Goal: Information Seeking & Learning: Learn about a topic

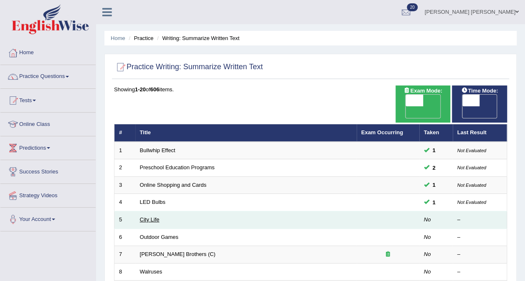
click at [148, 217] on link "City Life" at bounding box center [150, 220] width 20 height 6
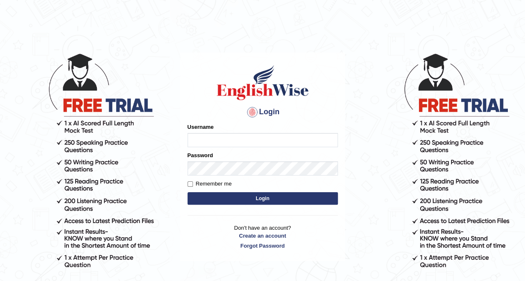
type input "Ellaine_9"
click at [225, 198] on button "Login" at bounding box center [262, 198] width 150 height 13
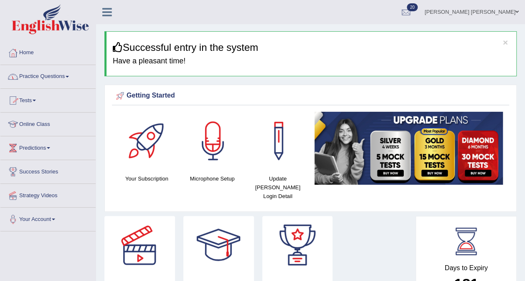
click at [61, 75] on link "Practice Questions" at bounding box center [47, 75] width 95 height 21
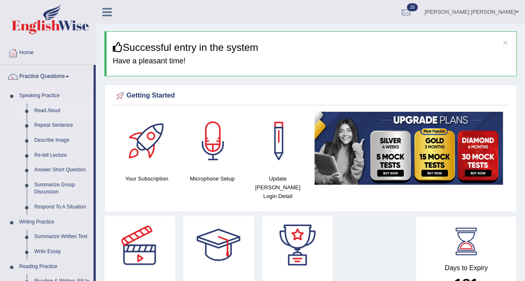
click at [55, 110] on link "Read Aloud" at bounding box center [61, 111] width 63 height 15
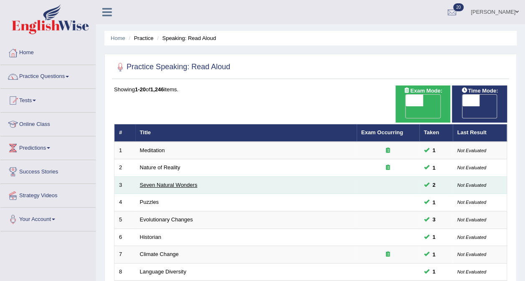
click at [164, 182] on link "Seven Natural Wonders" at bounding box center [169, 185] width 58 height 6
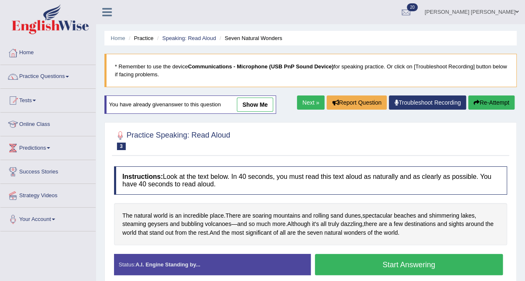
click at [259, 105] on link "show me" at bounding box center [255, 105] width 36 height 14
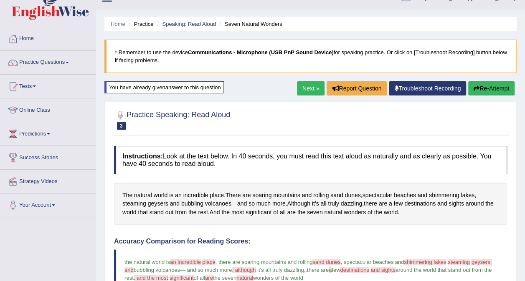
scroll to position [11, 0]
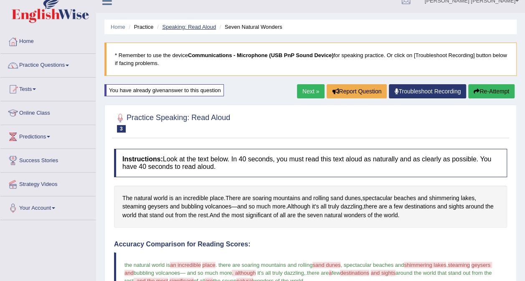
click at [178, 27] on link "Speaking: Read Aloud" at bounding box center [189, 27] width 54 height 6
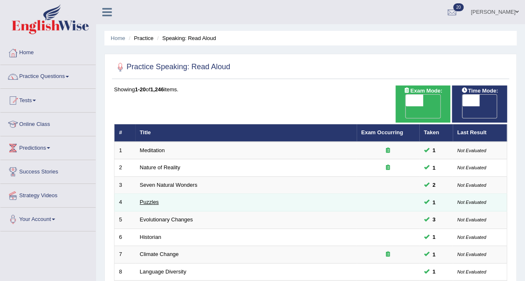
click at [149, 199] on link "Puzzles" at bounding box center [149, 202] width 19 height 6
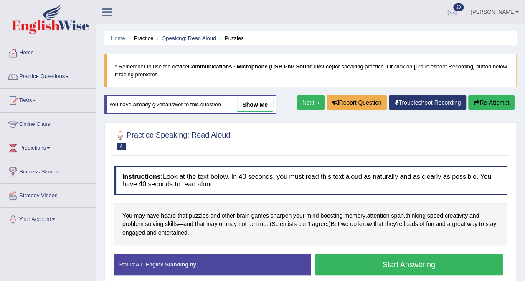
click at [251, 105] on link "show me" at bounding box center [255, 105] width 36 height 14
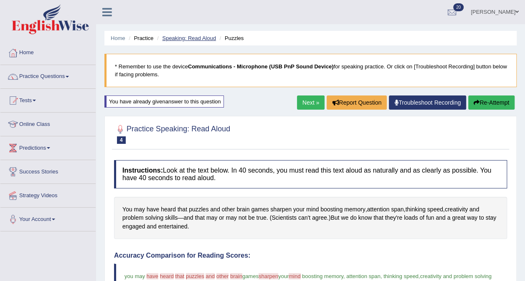
click at [193, 38] on link "Speaking: Read Aloud" at bounding box center [189, 38] width 54 height 6
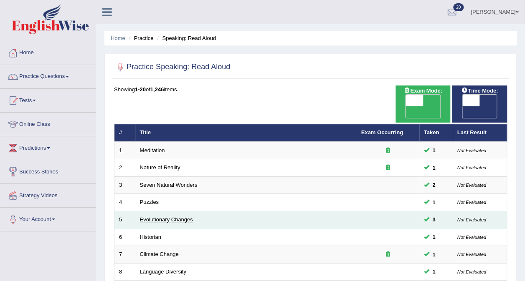
click at [154, 217] on link "Evolutionary Changes" at bounding box center [166, 220] width 53 height 6
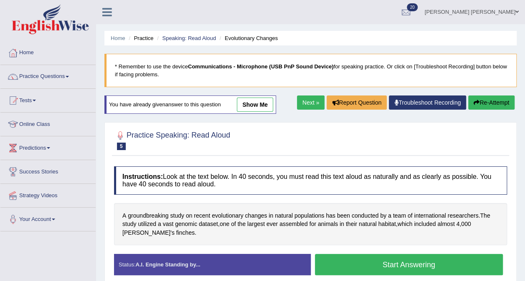
click at [259, 101] on link "show me" at bounding box center [255, 105] width 36 height 14
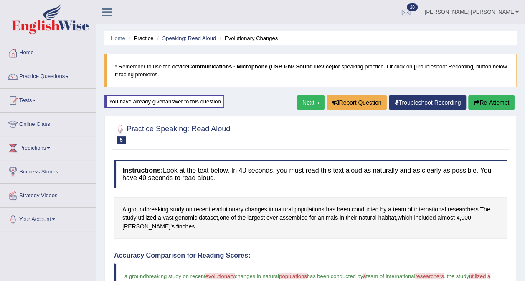
click at [69, 76] on span at bounding box center [67, 77] width 3 height 2
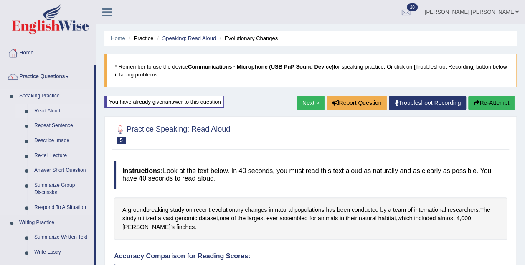
click at [59, 110] on link "Read Aloud" at bounding box center [61, 111] width 63 height 15
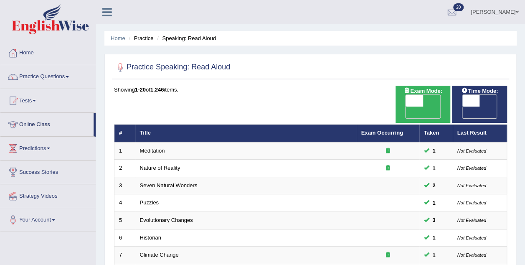
click at [69, 76] on span at bounding box center [67, 77] width 3 height 2
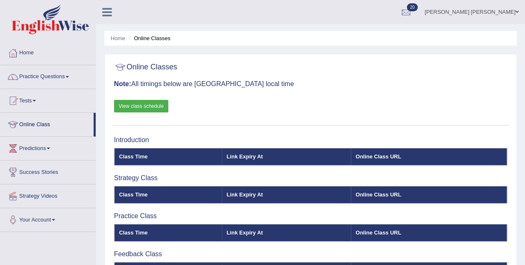
click at [61, 78] on link "Practice Questions" at bounding box center [47, 75] width 95 height 21
click at [57, 78] on link "Practice Questions" at bounding box center [47, 75] width 95 height 21
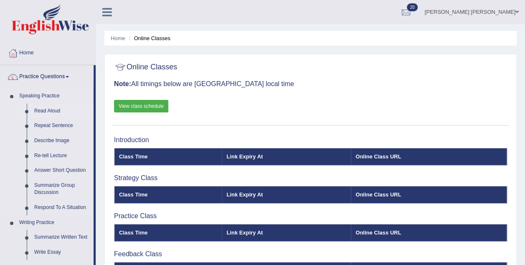
click at [46, 107] on link "Read Aloud" at bounding box center [61, 111] width 63 height 15
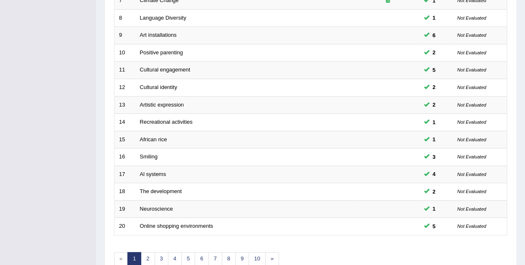
scroll to position [284, 0]
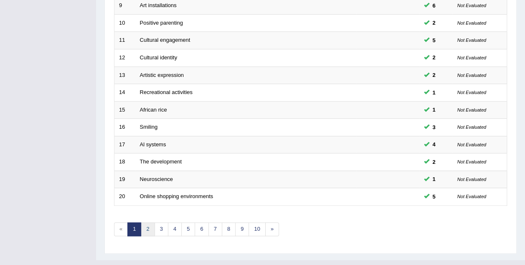
click at [150, 222] on link "2" at bounding box center [148, 229] width 14 height 14
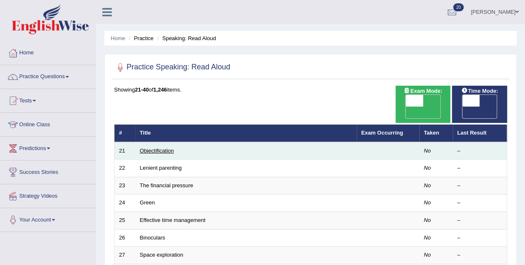
click at [157, 147] on link "Objectification" at bounding box center [157, 150] width 34 height 6
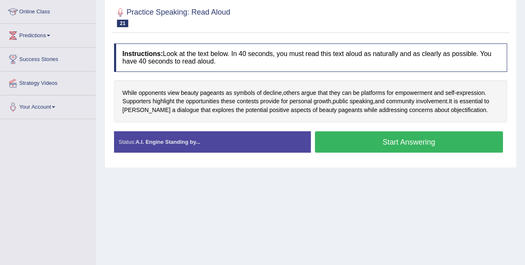
scroll to position [116, 0]
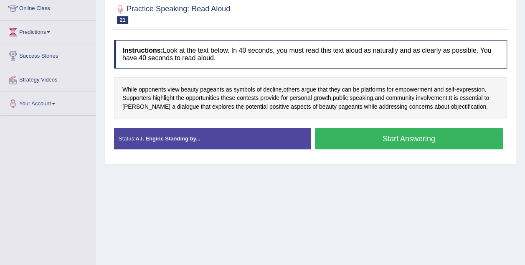
click at [438, 139] on button "Start Answering" at bounding box center [409, 138] width 188 height 21
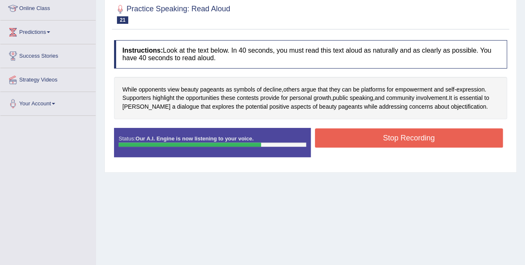
click at [445, 137] on button "Stop Recording" at bounding box center [409, 137] width 188 height 19
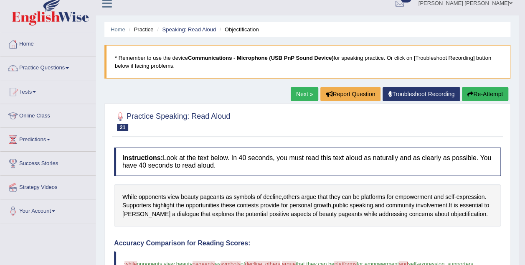
scroll to position [8, 0]
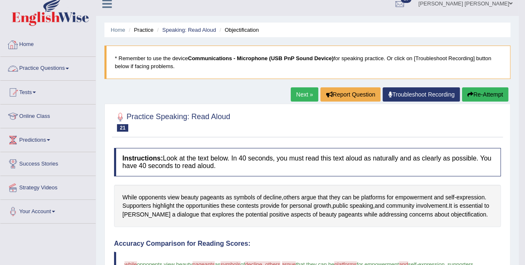
click at [56, 61] on link "Practice Questions" at bounding box center [47, 67] width 95 height 21
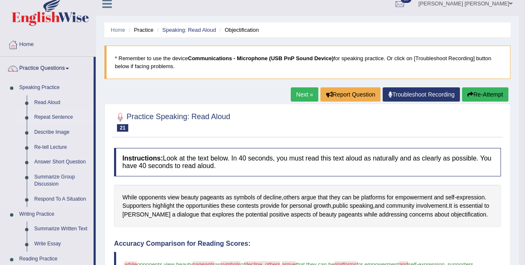
click at [59, 117] on link "Repeat Sentence" at bounding box center [61, 117] width 63 height 15
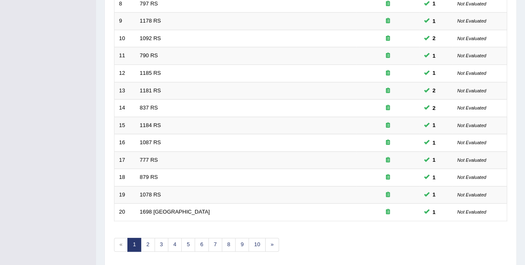
scroll to position [284, 0]
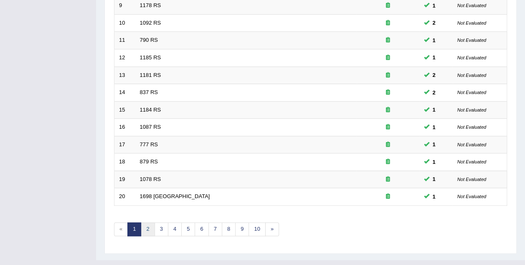
click at [145, 222] on link "2" at bounding box center [148, 229] width 14 height 14
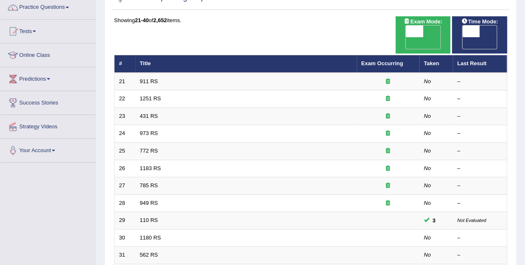
scroll to position [76, 0]
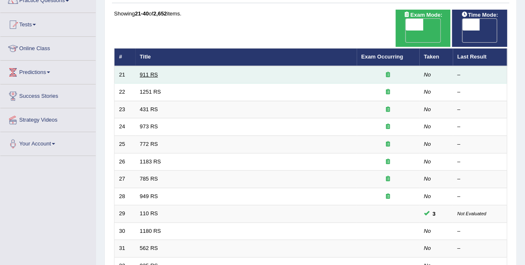
click at [151, 71] on link "911 RS" at bounding box center [149, 74] width 18 height 6
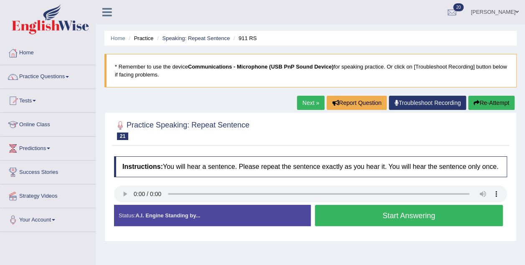
click at [455, 215] on button "Start Answering" at bounding box center [409, 215] width 188 height 21
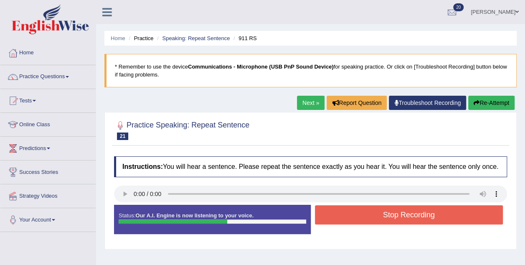
click at [461, 212] on button "Stop Recording" at bounding box center [409, 214] width 188 height 19
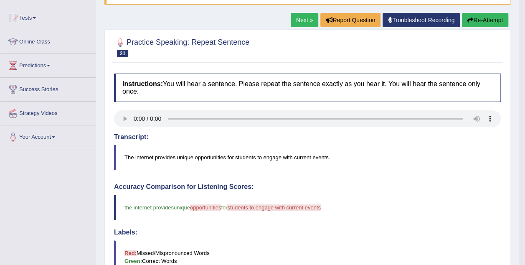
scroll to position [18, 0]
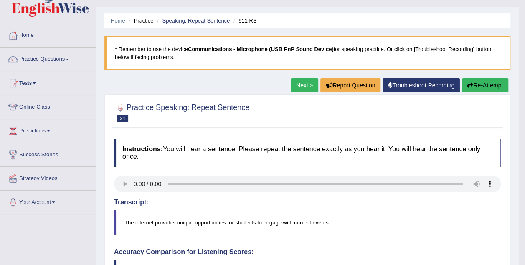
click at [199, 23] on link "Speaking: Repeat Sentence" at bounding box center [196, 21] width 68 height 6
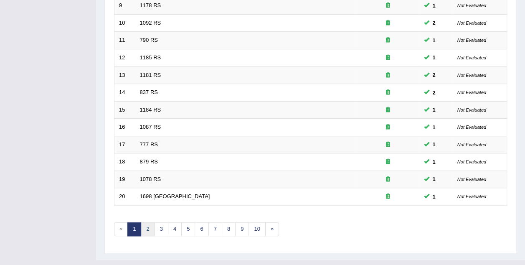
click at [146, 222] on link "2" at bounding box center [148, 229] width 14 height 14
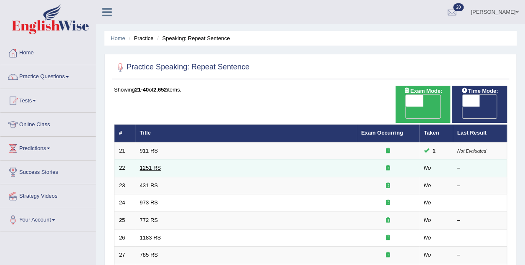
click at [149, 164] on link "1251 RS" at bounding box center [150, 167] width 21 height 6
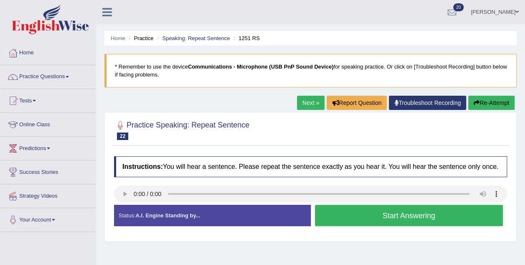
click at [127, 204] on div "Created with Highcharts 7.1.2 Too low Too high Time Pitch meter: 0 2.5 5 7.5 10" at bounding box center [210, 204] width 201 height 0
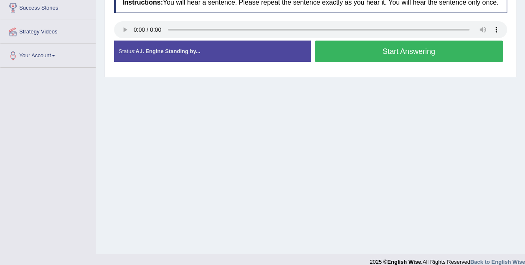
scroll to position [174, 0]
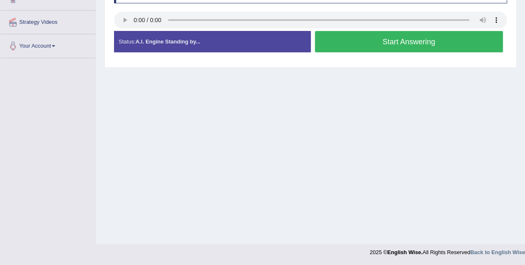
click at [446, 43] on button "Start Answering" at bounding box center [409, 41] width 188 height 21
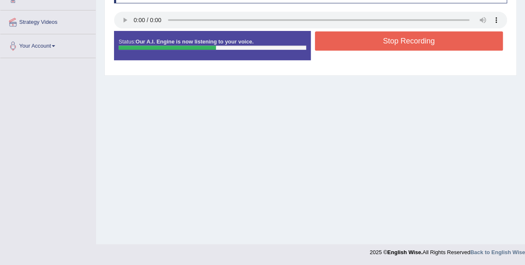
click at [451, 43] on button "Stop Recording" at bounding box center [409, 40] width 188 height 19
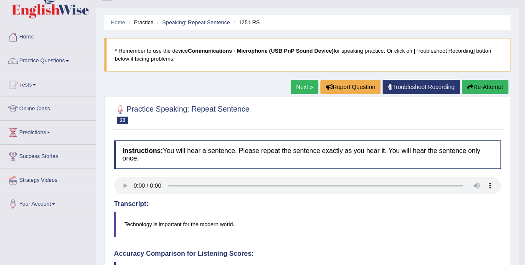
scroll to position [15, 0]
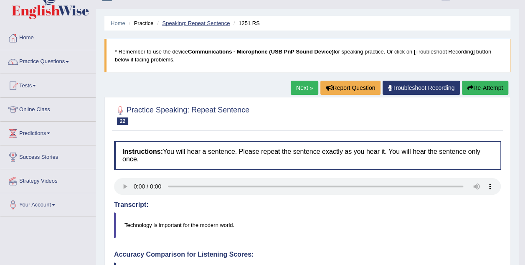
click at [205, 23] on link "Speaking: Repeat Sentence" at bounding box center [196, 23] width 68 height 6
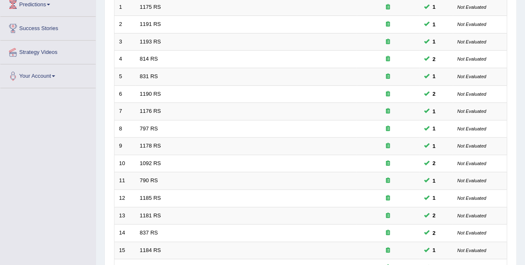
scroll to position [284, 0]
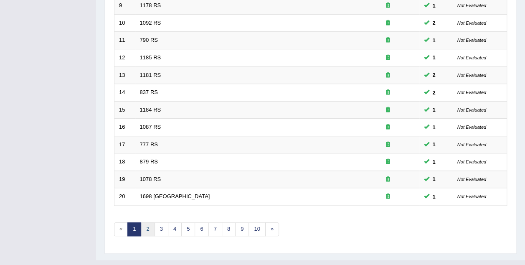
click at [146, 222] on link "2" at bounding box center [148, 229] width 14 height 14
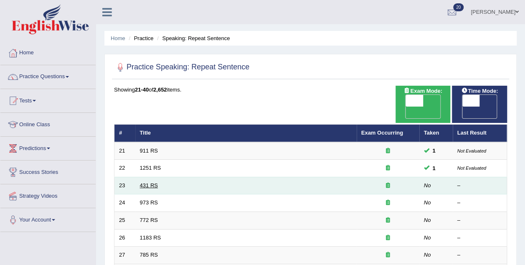
click at [149, 182] on link "431 RS" at bounding box center [149, 185] width 18 height 6
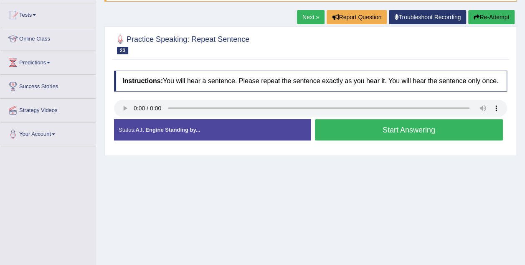
scroll to position [90, 0]
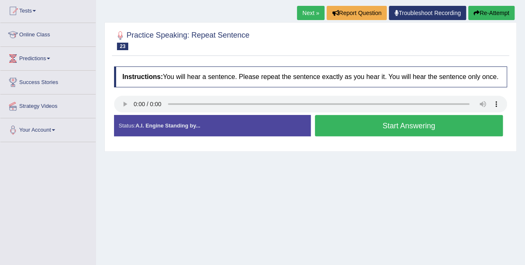
click at [128, 114] on div "Created with Highcharts 7.1.2 Too low Too high Time Pitch meter: 0 2.5 5 7.5 10" at bounding box center [210, 114] width 201 height 0
click at [127, 114] on div "Created with Highcharts 7.1.2 Too low Too high Time Pitch meter: 0 2.5 5 7.5 10" at bounding box center [210, 114] width 201 height 0
click at [457, 125] on button "Start Answering" at bounding box center [409, 125] width 188 height 21
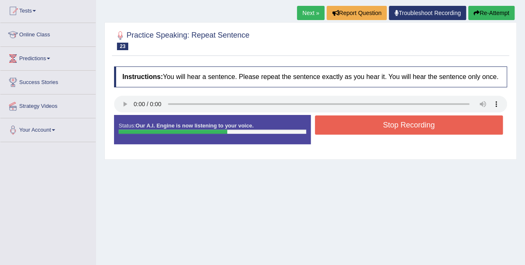
click at [444, 125] on button "Stop Recording" at bounding box center [409, 124] width 188 height 19
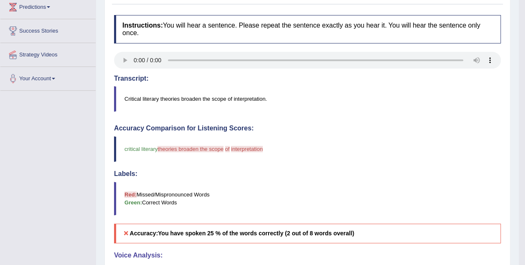
scroll to position [0, 0]
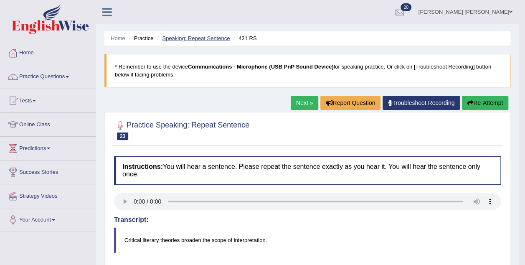
click at [194, 40] on link "Speaking: Repeat Sentence" at bounding box center [196, 38] width 68 height 6
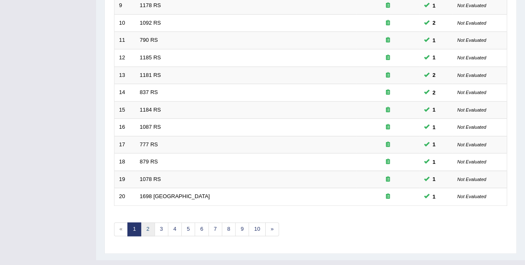
click at [146, 222] on link "2" at bounding box center [148, 229] width 14 height 14
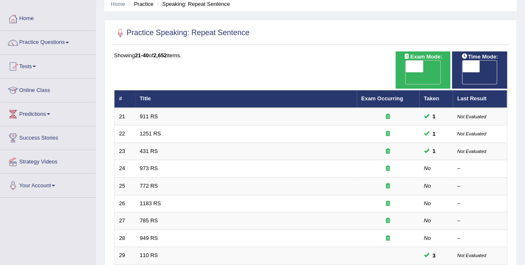
scroll to position [47, 0]
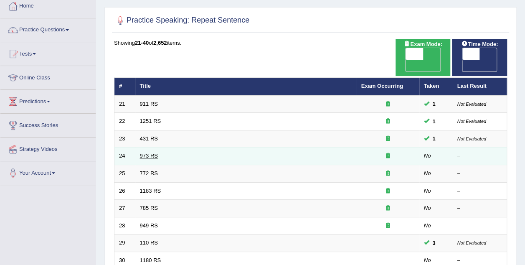
click at [149, 152] on link "973 RS" at bounding box center [149, 155] width 18 height 6
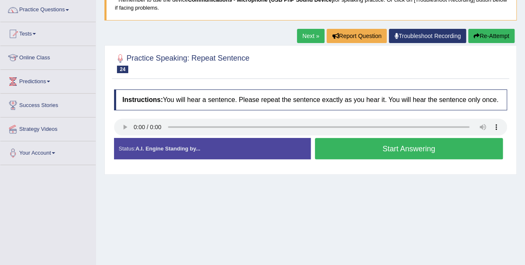
click at [445, 149] on button "Start Answering" at bounding box center [409, 148] width 188 height 21
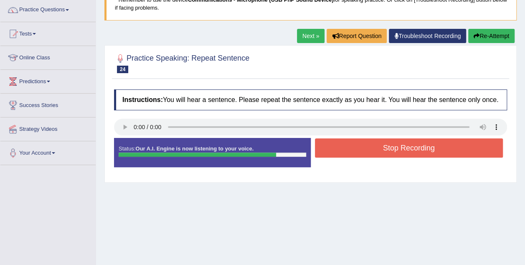
click at [442, 149] on button "Stop Recording" at bounding box center [409, 147] width 188 height 19
